Goal: Task Accomplishment & Management: Complete application form

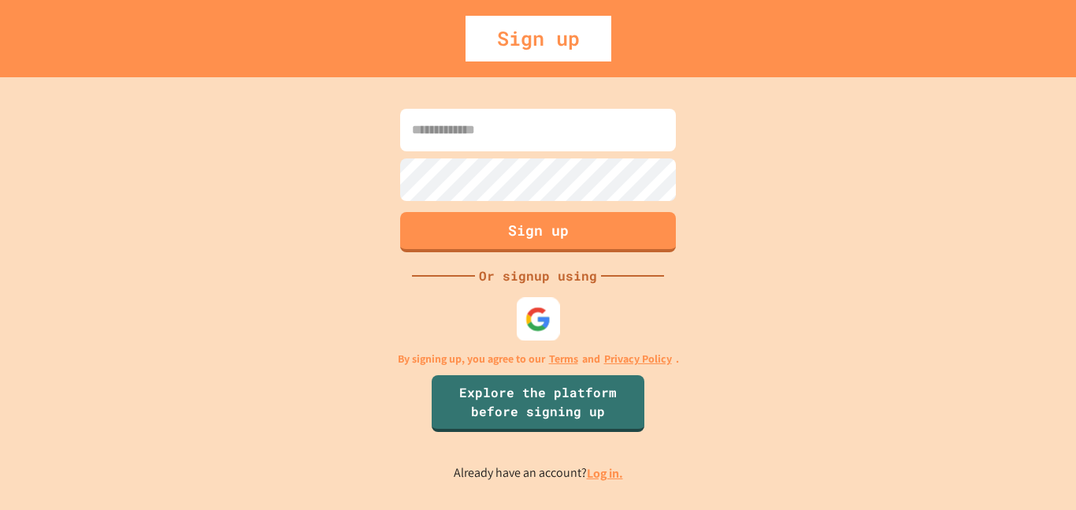
click at [534, 312] on img at bounding box center [538, 319] width 26 height 26
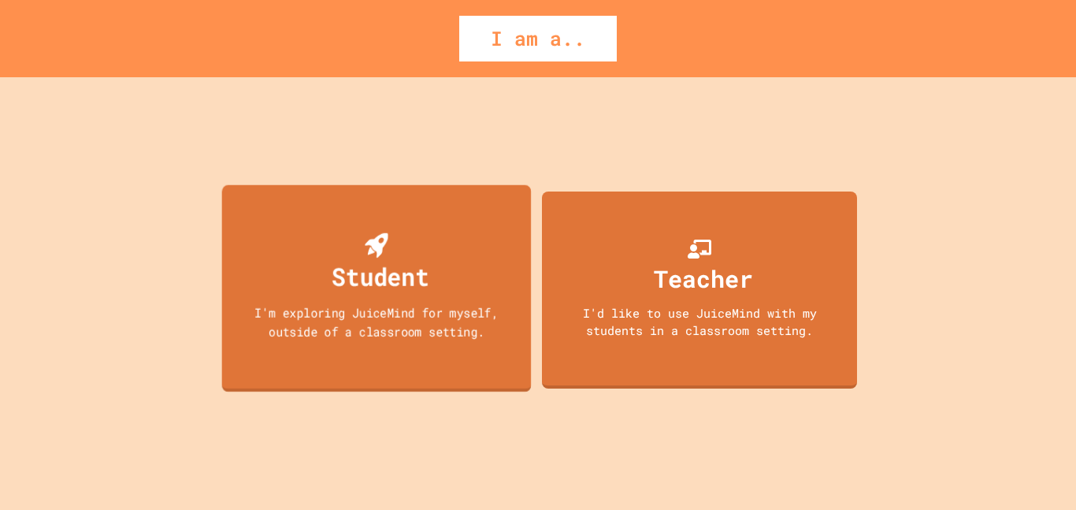
click at [430, 267] on div "Student I'm exploring JuiceMind for myself, outside of a classroom setting." at bounding box center [377, 287] width 310 height 207
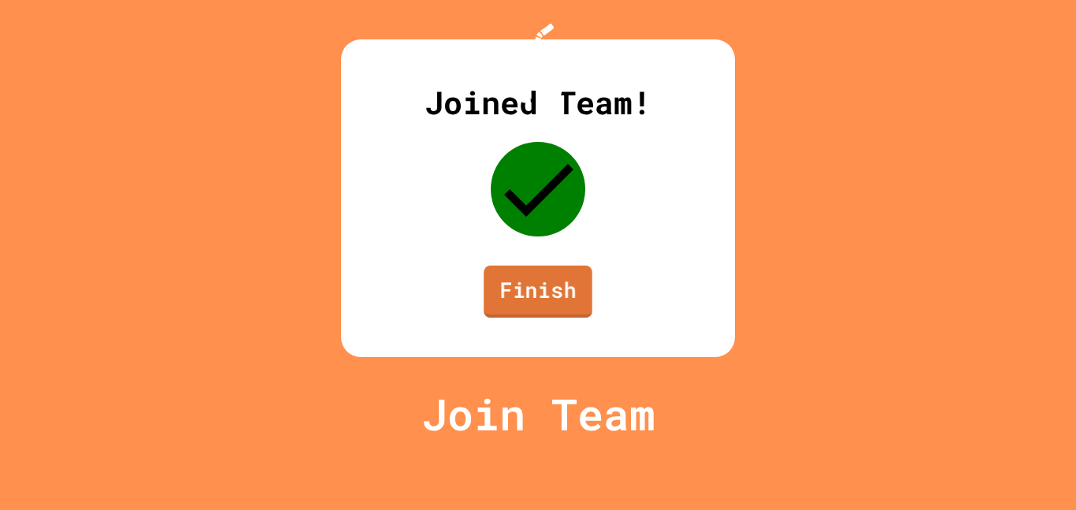
click at [529, 317] on link "Finish" at bounding box center [538, 291] width 109 height 52
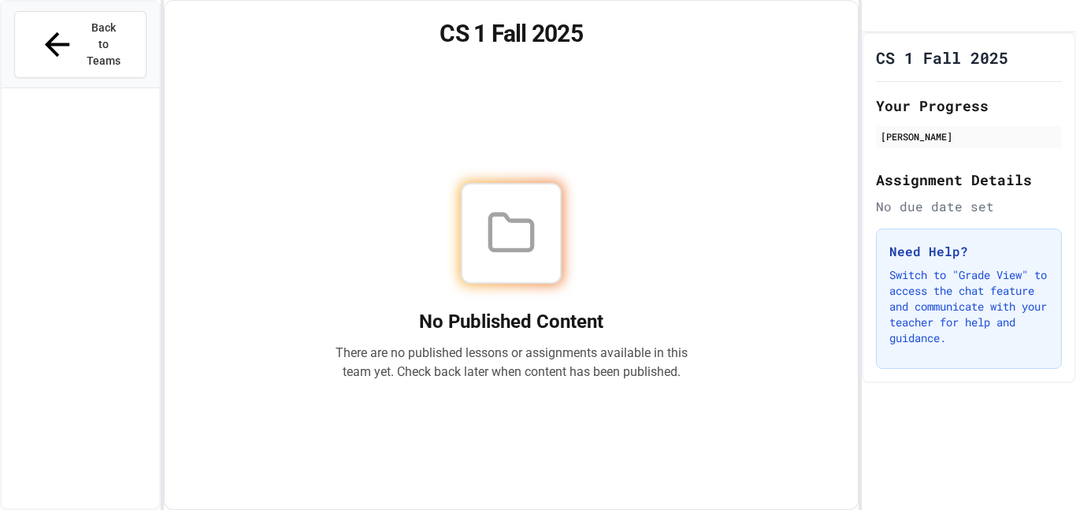
click at [563, 88] on div "No Published Content There are no published lessons or assignments available in…" at bounding box center [512, 281] width 656 height 417
click at [558, 309] on h2 "No Published Content" at bounding box center [511, 321] width 353 height 25
